Goal: Task Accomplishment & Management: Use online tool/utility

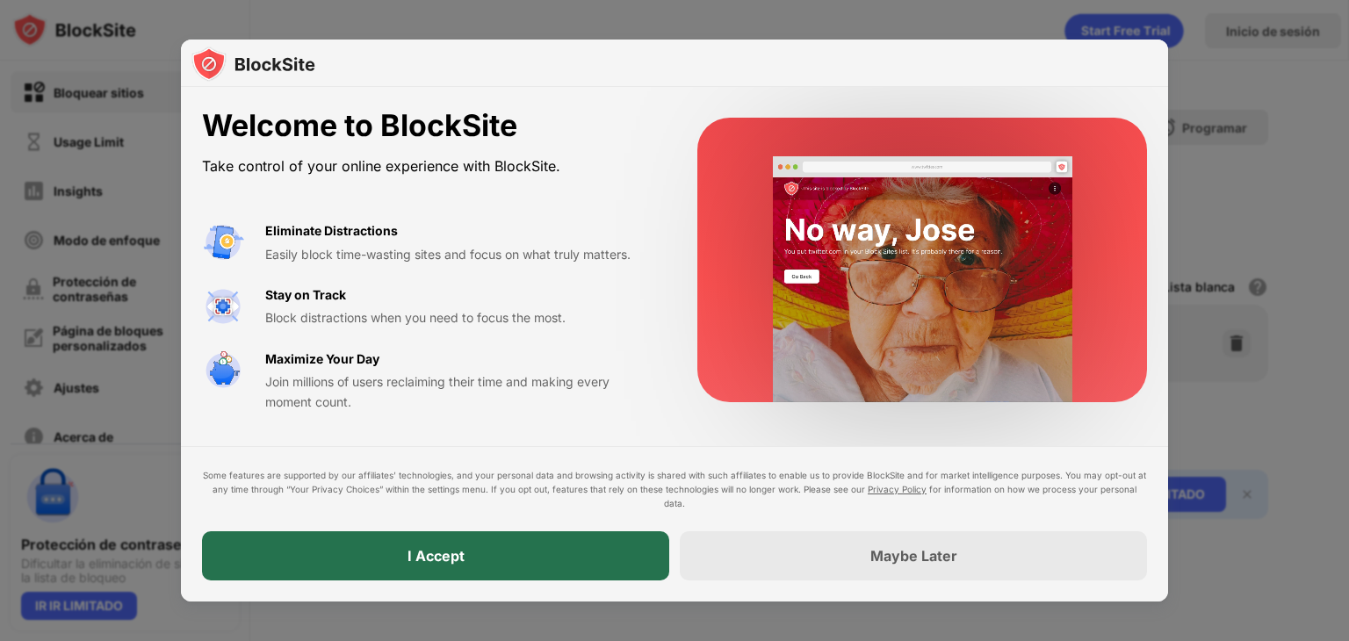
click at [553, 546] on div "I Accept" at bounding box center [435, 555] width 467 height 49
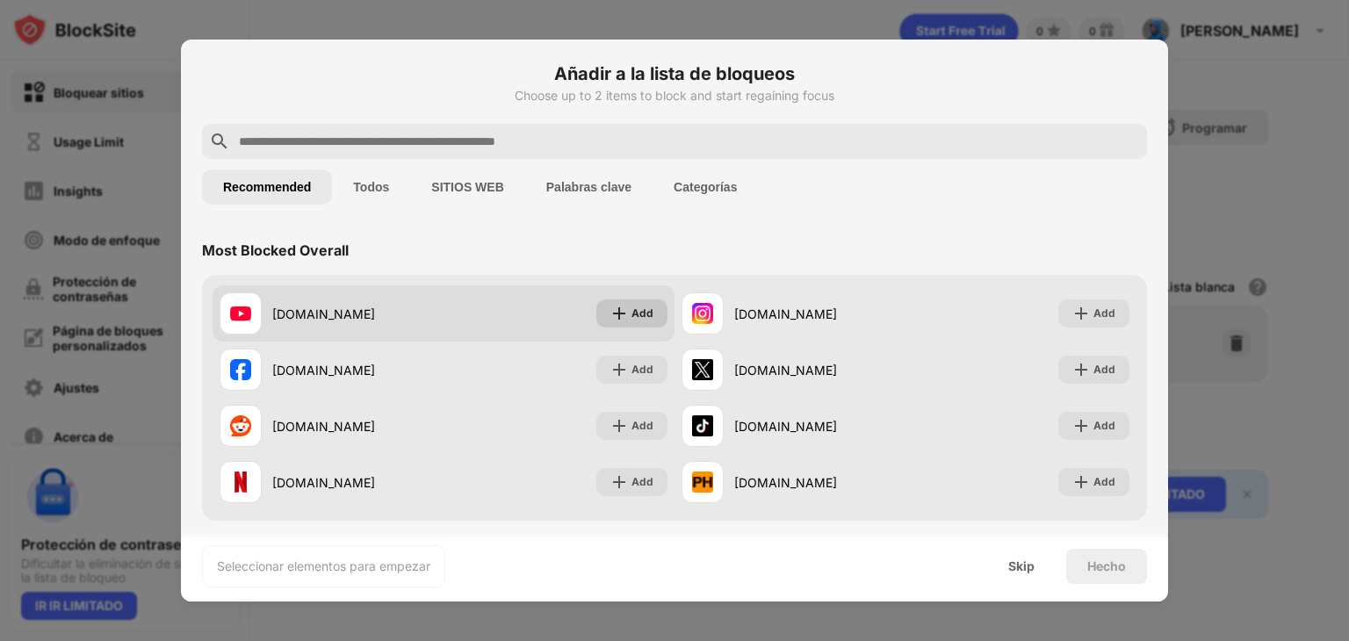
click at [621, 314] on img at bounding box center [619, 314] width 18 height 18
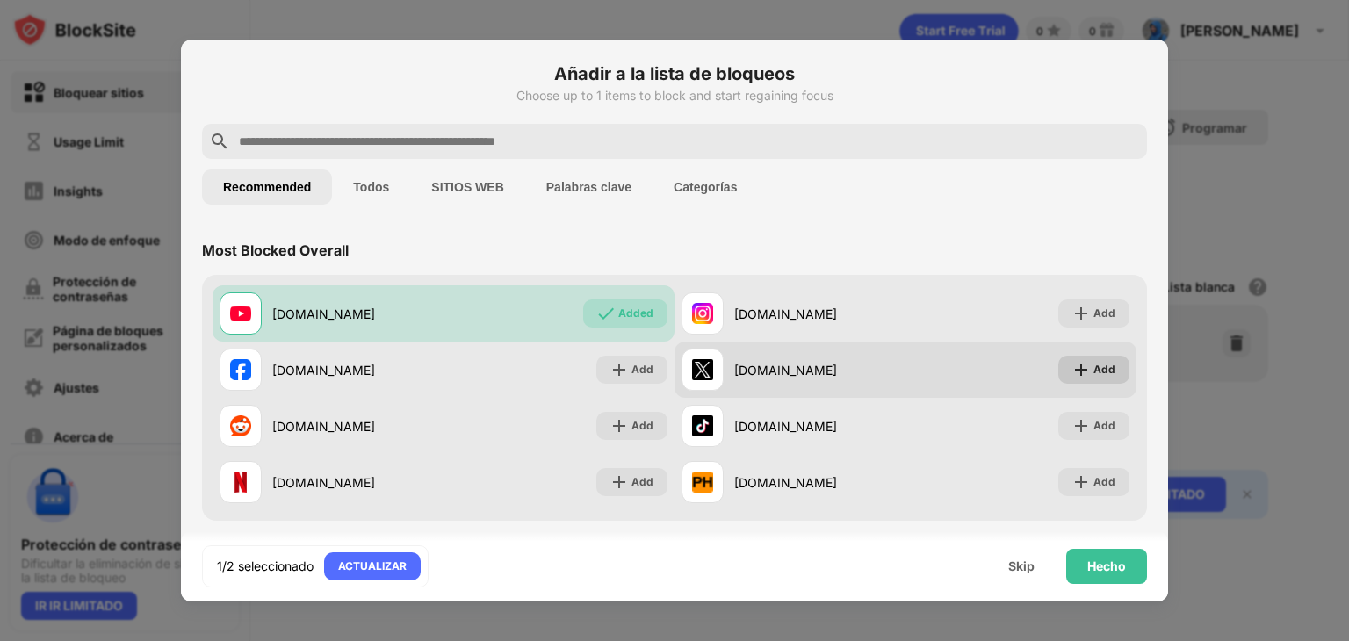
click at [1093, 372] on div "Add" at bounding box center [1104, 370] width 22 height 18
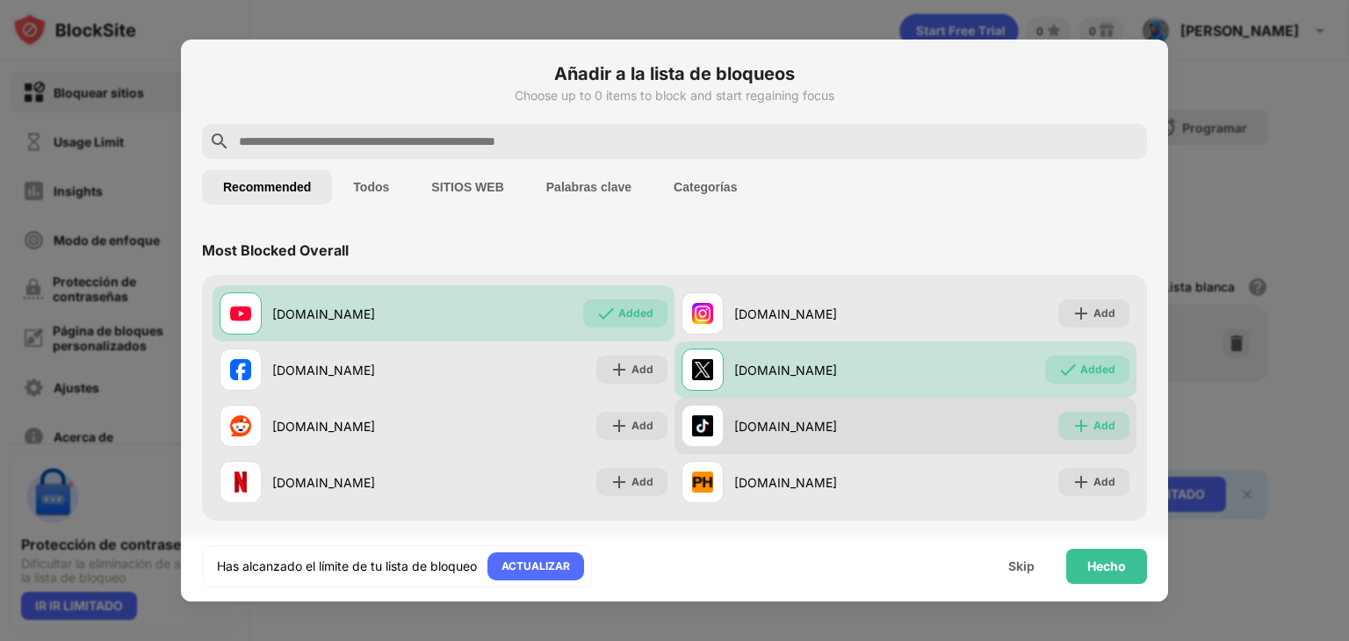
click at [1093, 429] on div "Add" at bounding box center [1104, 426] width 22 height 18
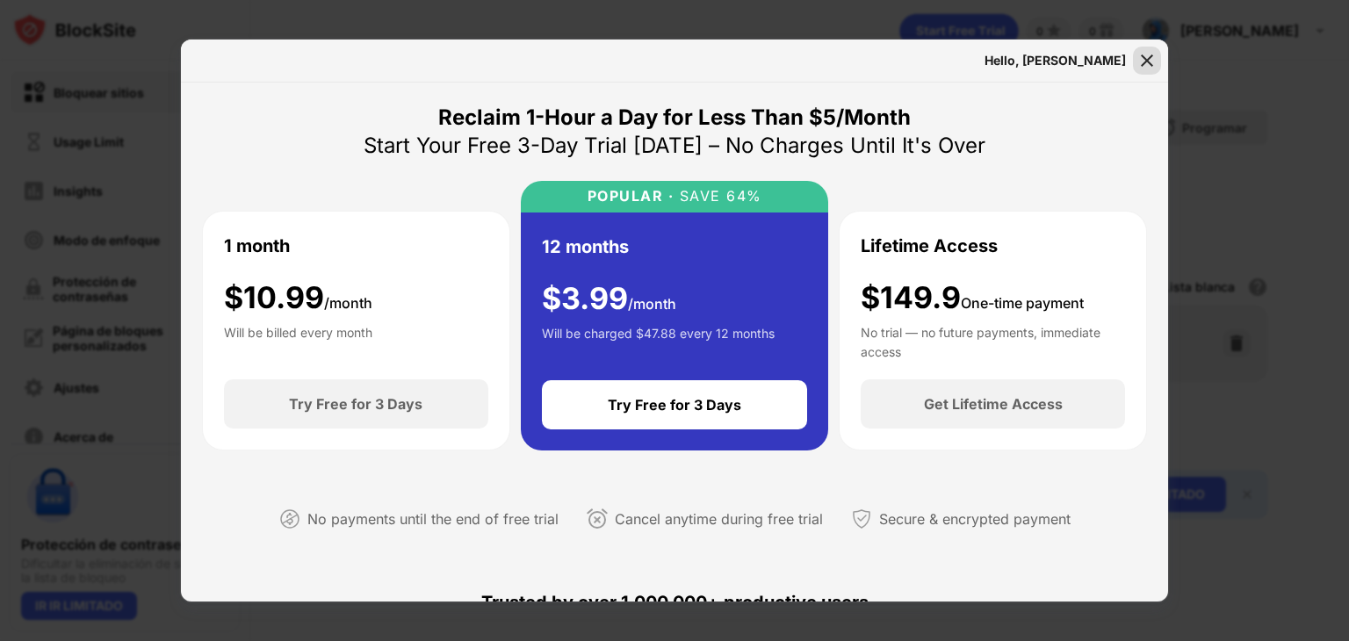
click at [1143, 56] on img at bounding box center [1147, 61] width 18 height 18
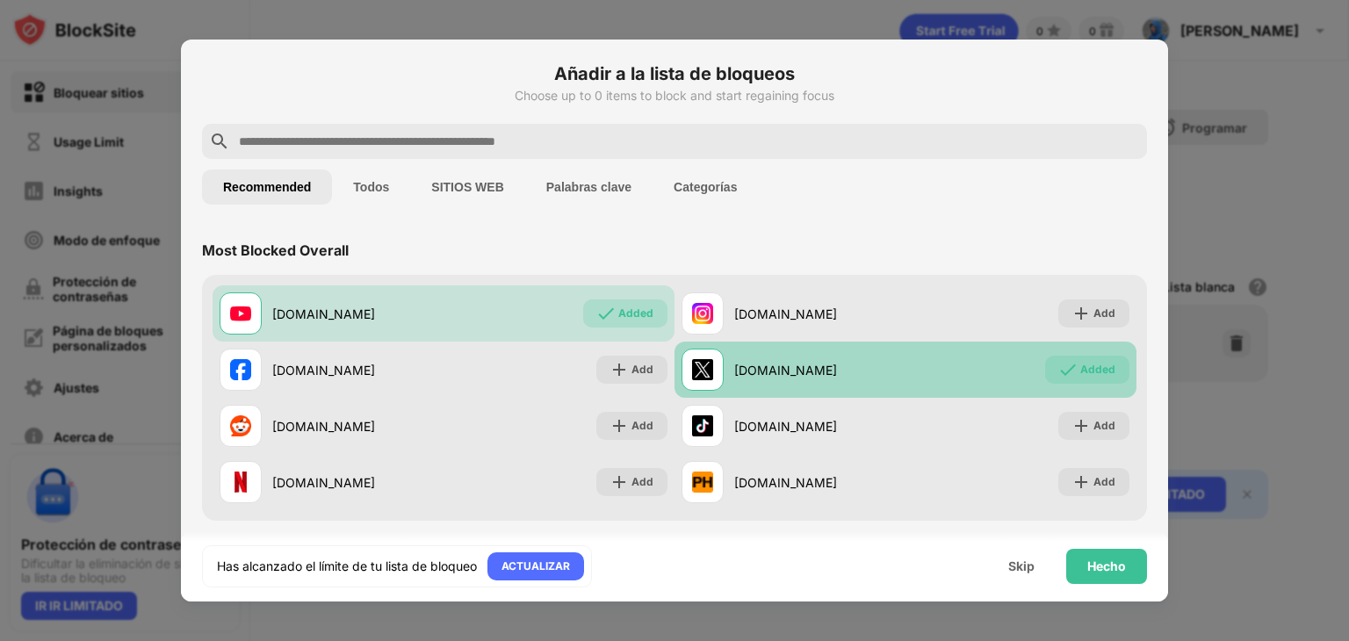
click at [787, 358] on div "[DOMAIN_NAME]" at bounding box center [794, 370] width 224 height 42
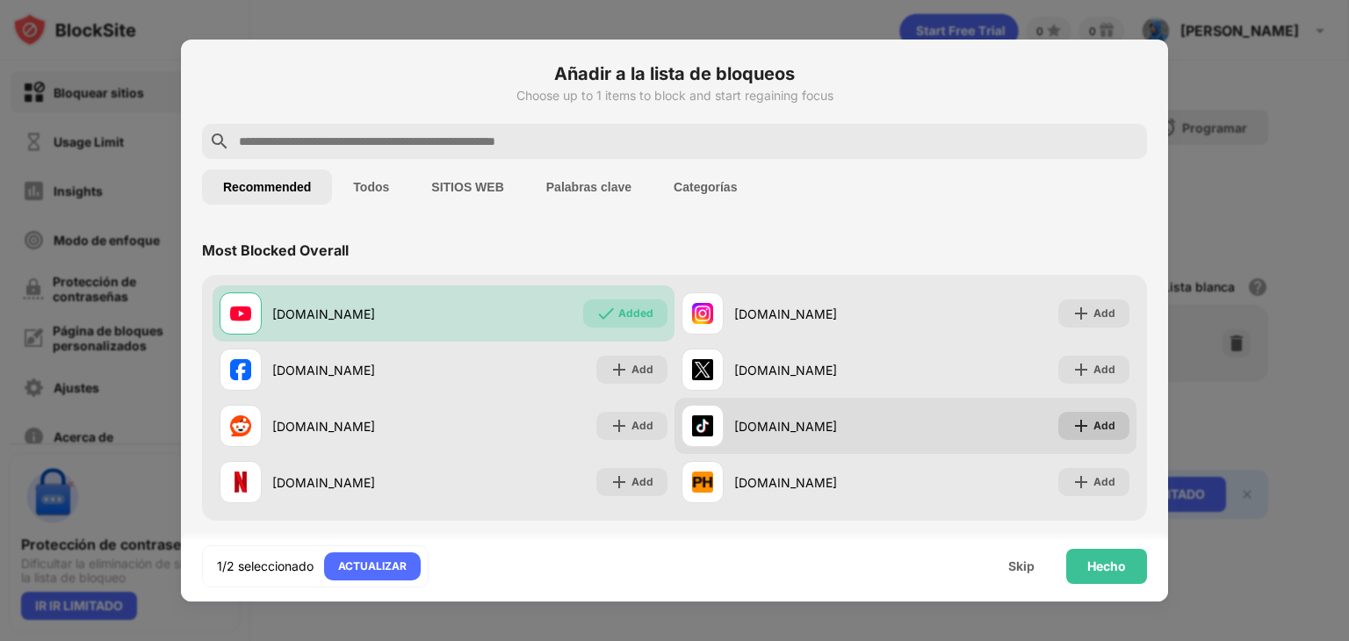
click at [1075, 420] on img at bounding box center [1081, 426] width 18 height 18
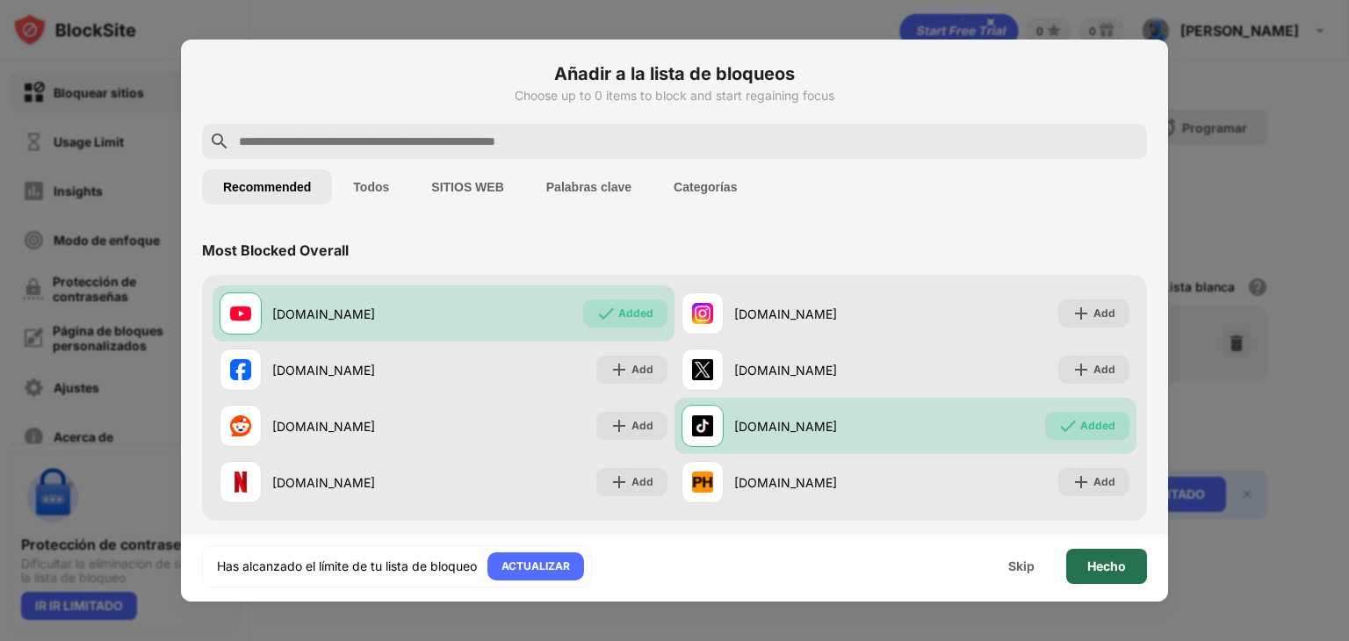
click at [1109, 569] on div "Hecho" at bounding box center [1106, 566] width 39 height 14
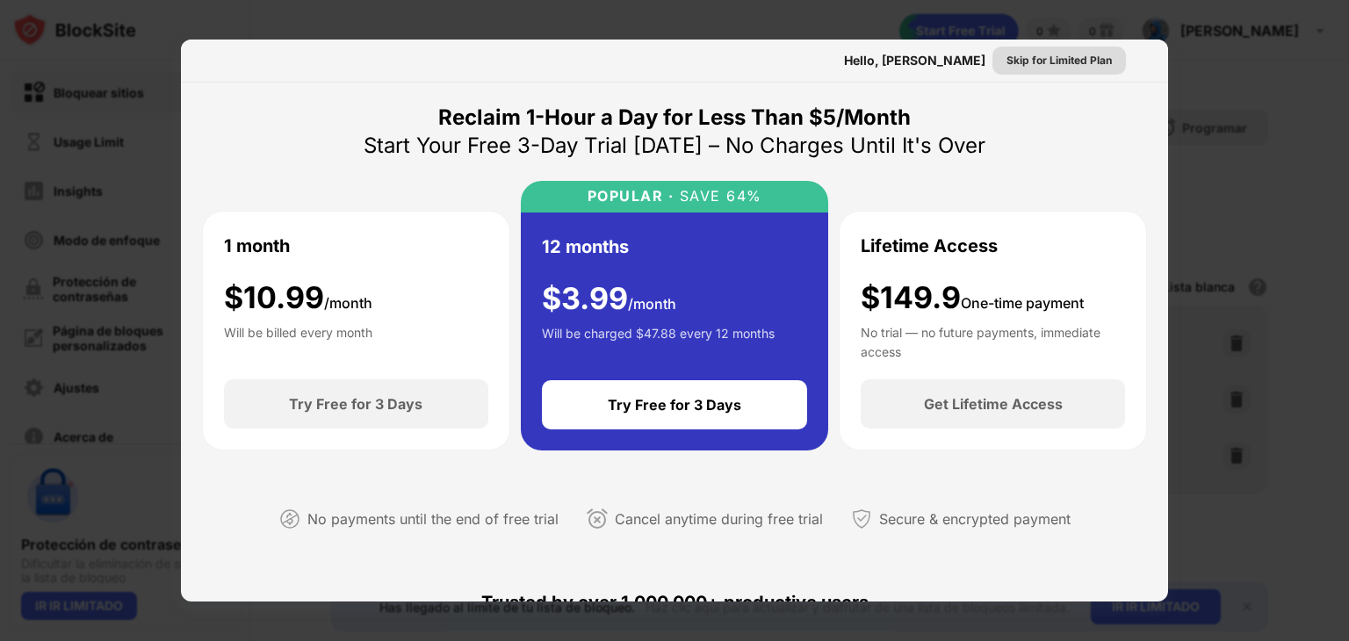
click at [1043, 64] on div "Skip for Limited Plan" at bounding box center [1058, 61] width 105 height 18
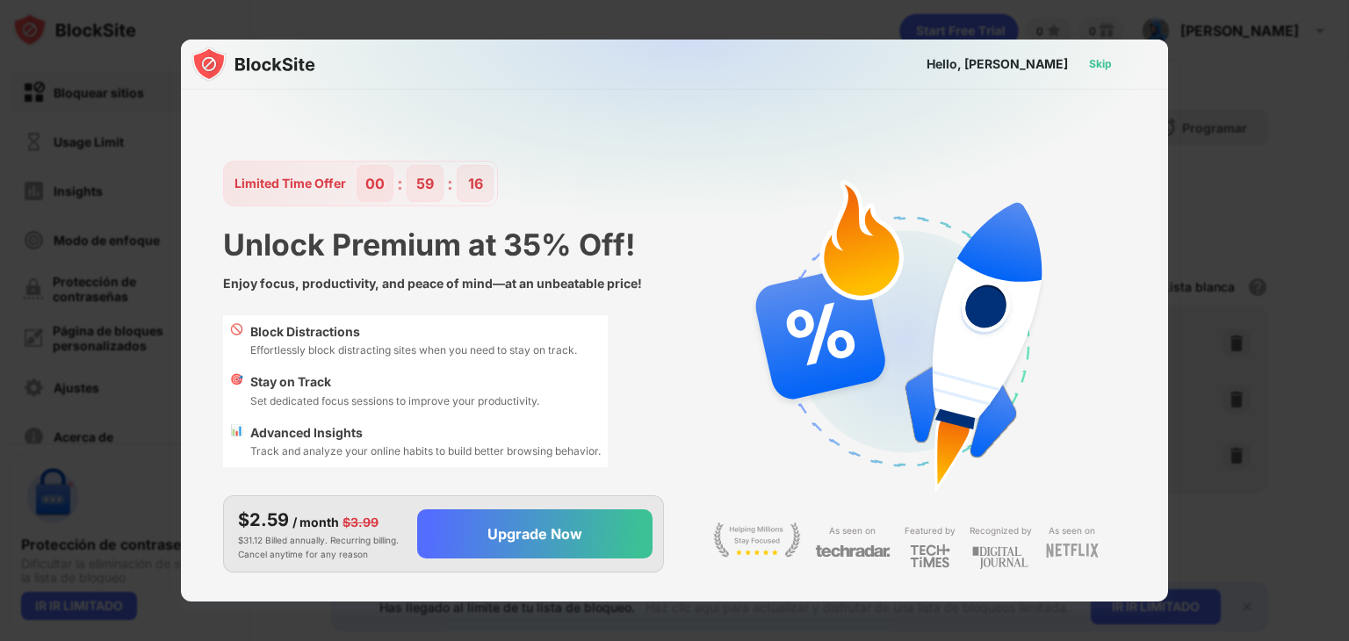
click at [1100, 62] on div "Skip" at bounding box center [1100, 64] width 23 height 18
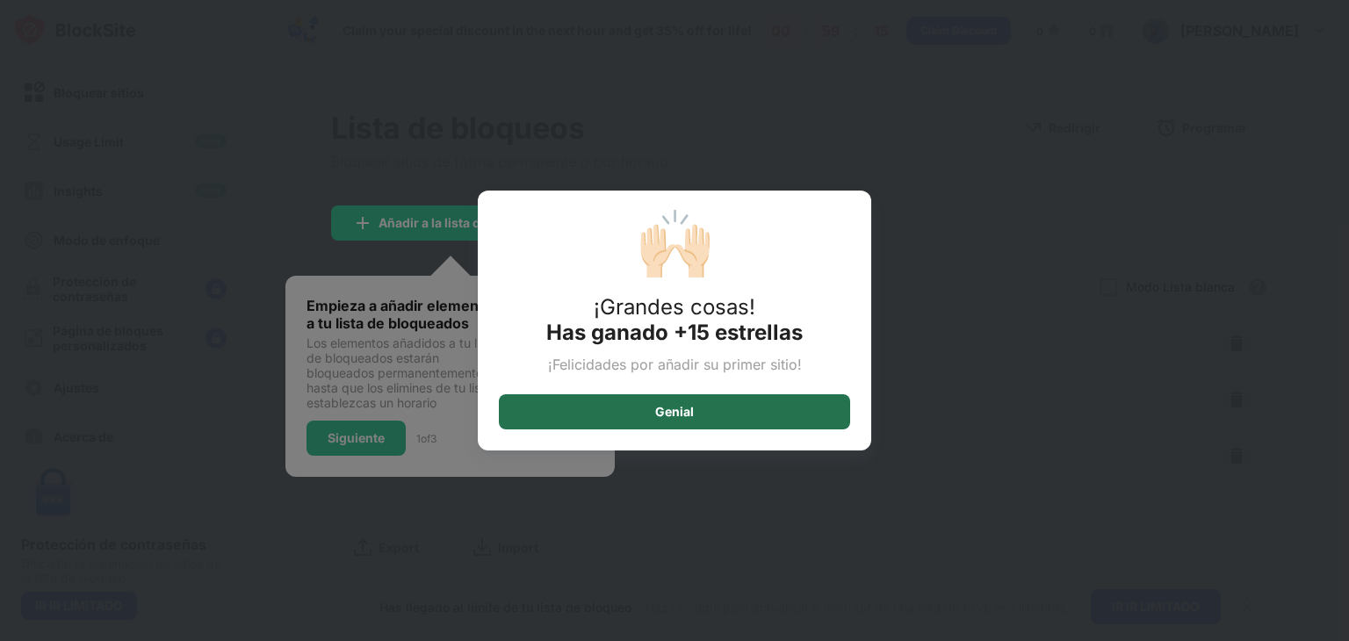
click at [738, 419] on div "Genial" at bounding box center [674, 411] width 351 height 35
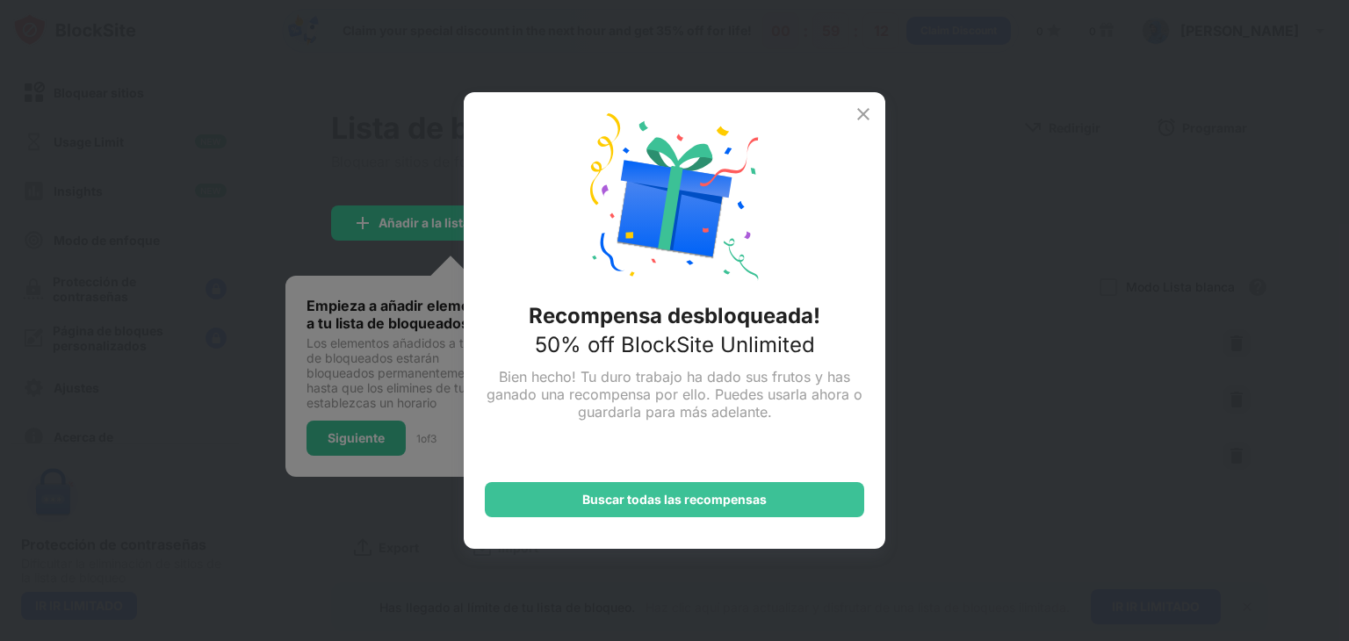
click at [871, 105] on img at bounding box center [863, 114] width 21 height 21
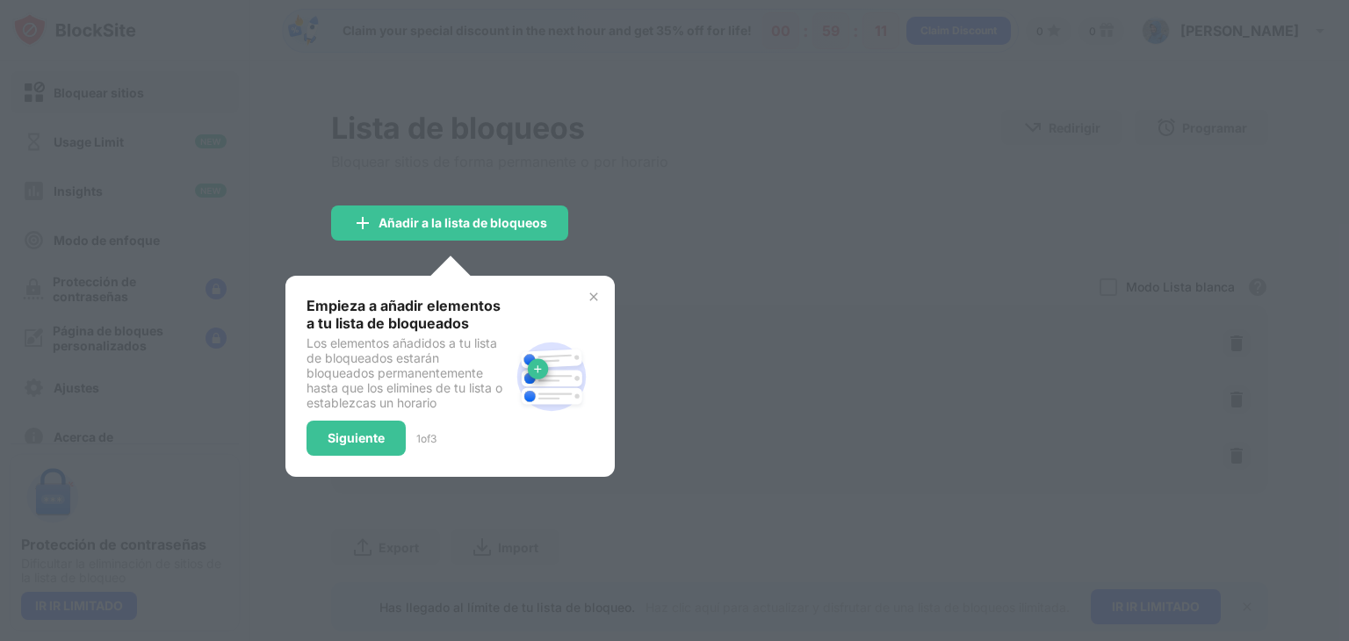
click at [595, 292] on img at bounding box center [594, 297] width 14 height 14
